Goal: Task Accomplishment & Management: Manage account settings

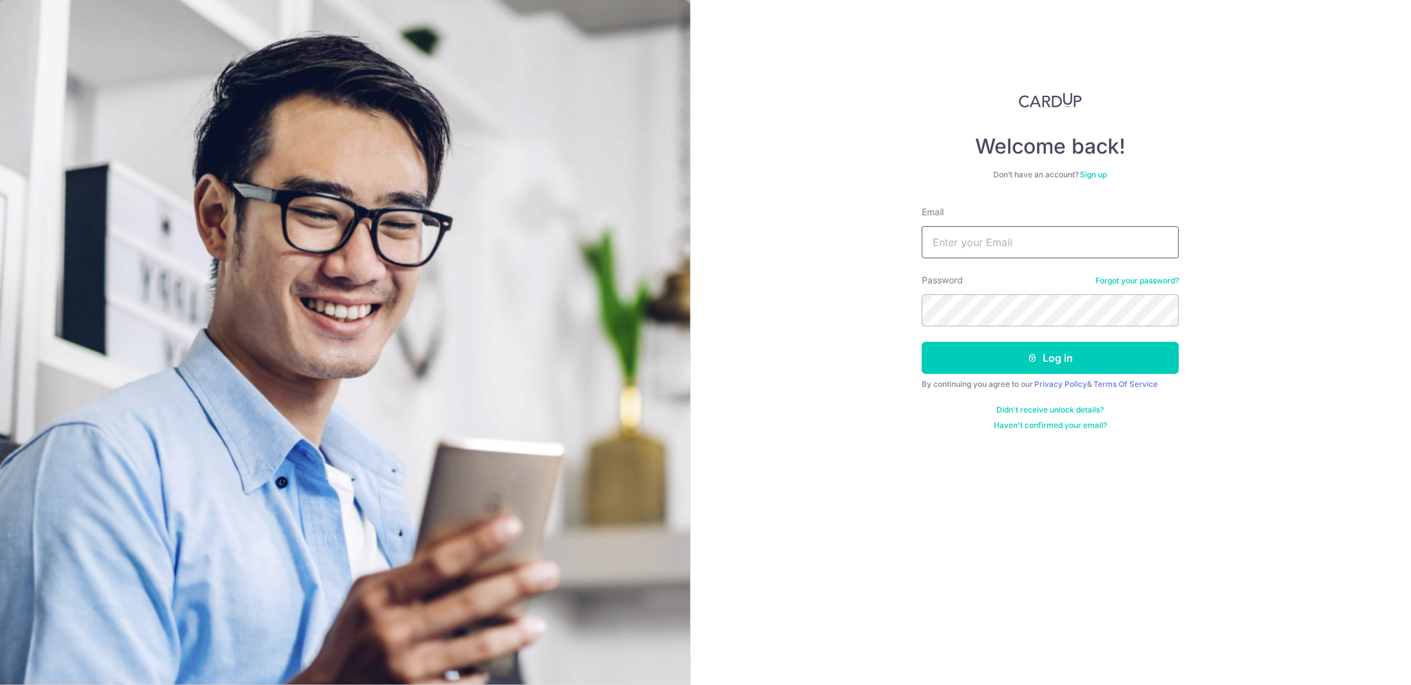
type input "[EMAIL_ADDRESS][DOMAIN_NAME]"
click at [1030, 249] on input "[EMAIL_ADDRESS][DOMAIN_NAME]" at bounding box center [1050, 242] width 257 height 32
click at [1170, 363] on button "Log in" at bounding box center [1050, 358] width 257 height 32
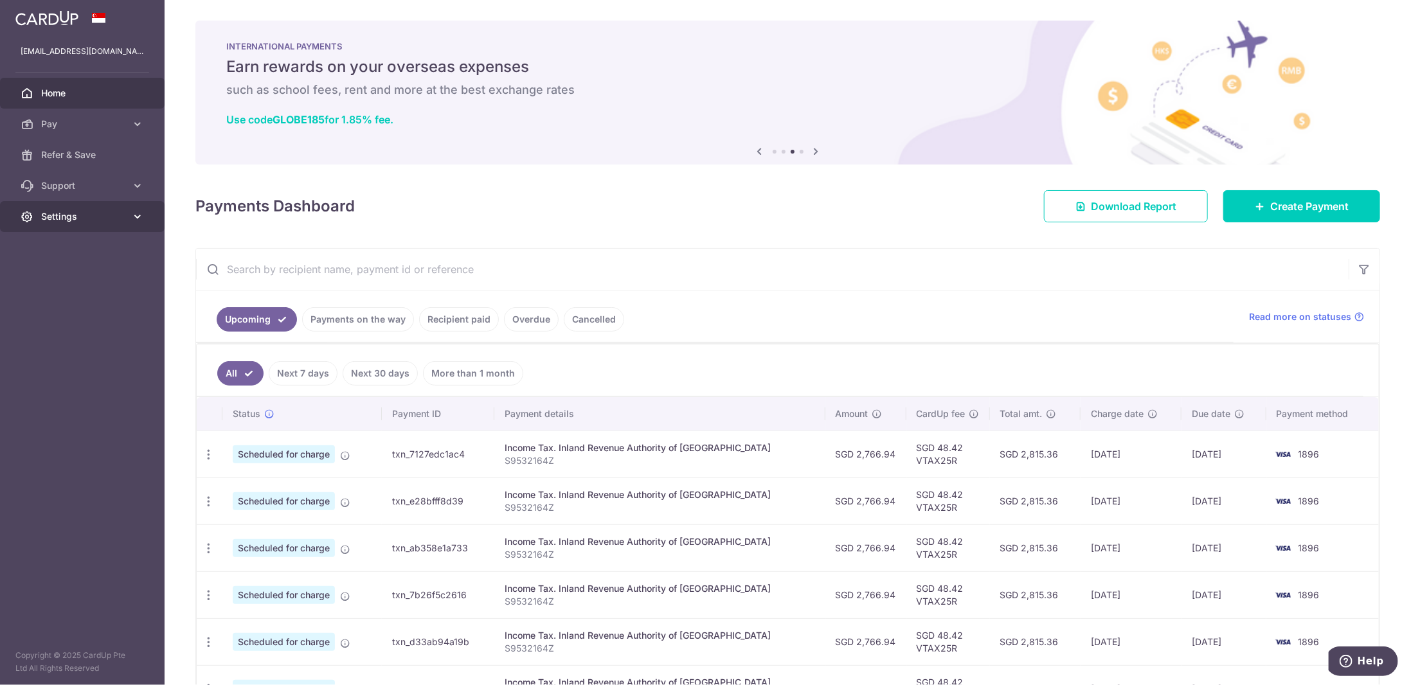
click at [111, 221] on span "Settings" at bounding box center [83, 216] width 85 height 13
click at [91, 280] on span "Logout" at bounding box center [83, 278] width 85 height 13
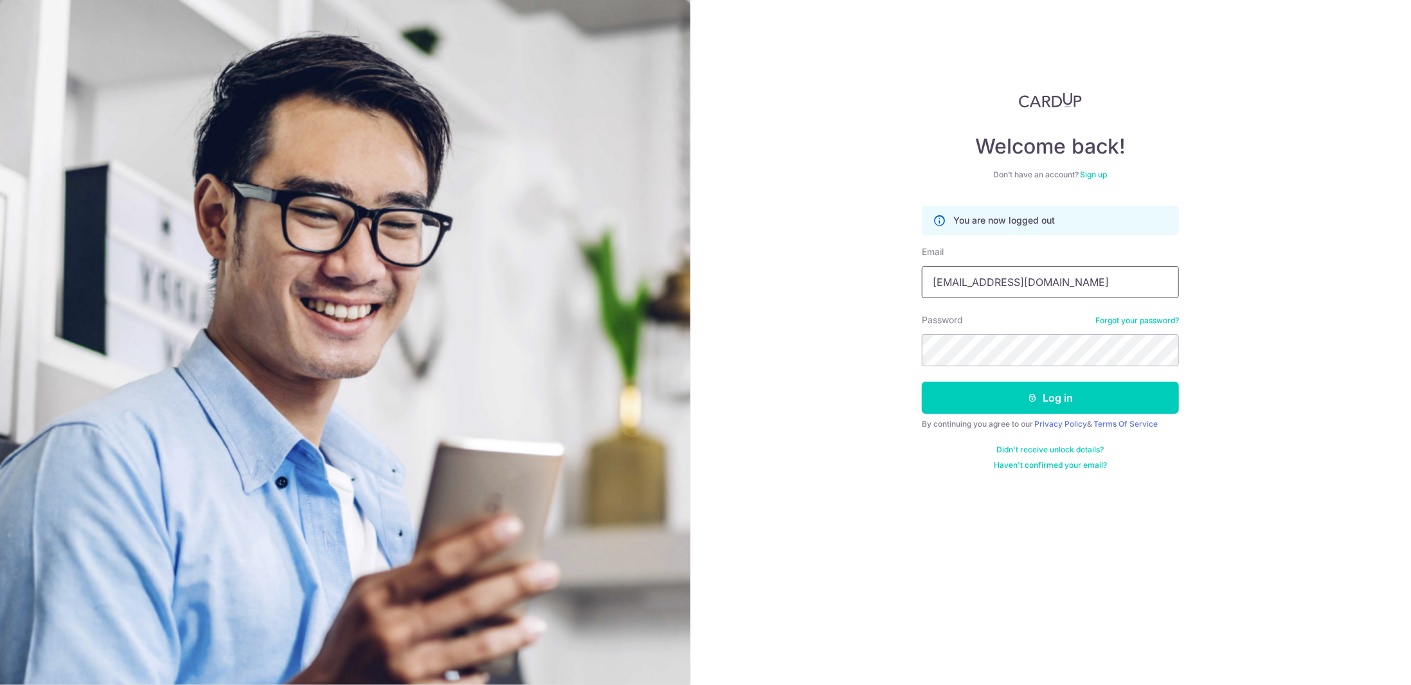
click at [1038, 283] on input "[EMAIL_ADDRESS][DOMAIN_NAME]" at bounding box center [1050, 282] width 257 height 32
type input "jegs23g@gmail.com"
click at [1048, 388] on button "Log in" at bounding box center [1050, 398] width 257 height 32
